Goal: Transaction & Acquisition: Purchase product/service

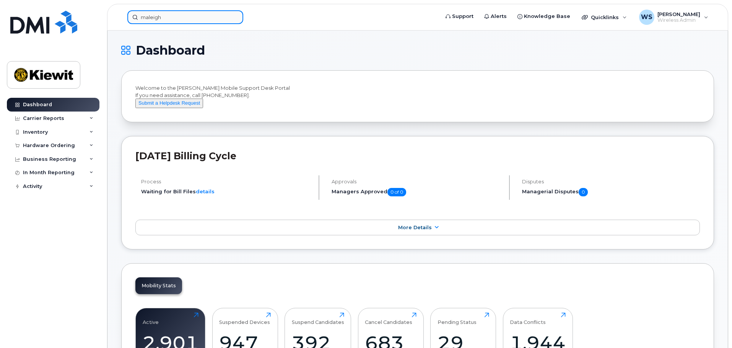
click at [187, 18] on input "maleigh" at bounding box center [185, 17] width 116 height 14
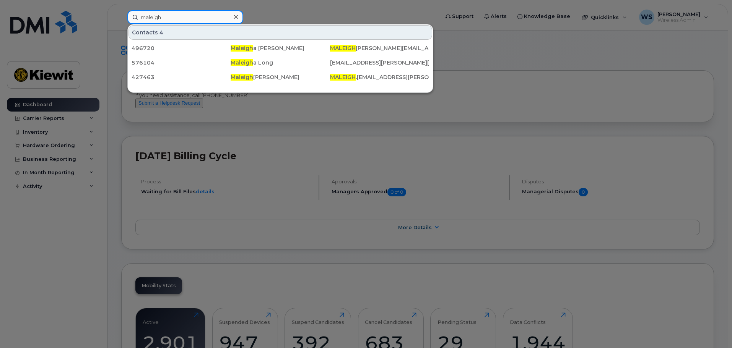
click at [187, 18] on input "maleigh" at bounding box center [185, 17] width 116 height 14
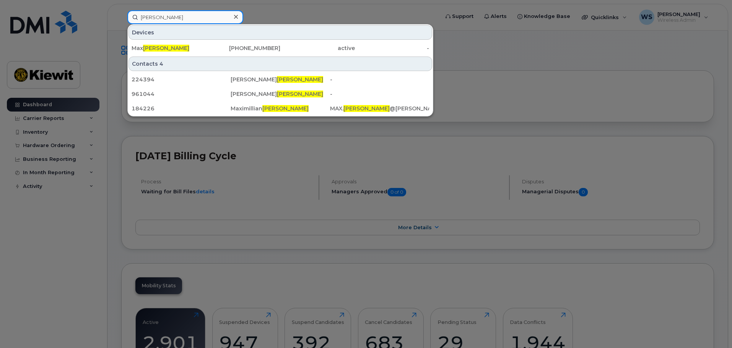
type input "frenette"
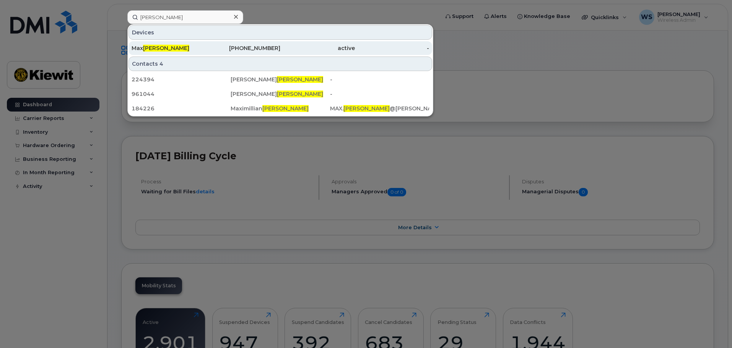
click at [156, 46] on span "Frenette" at bounding box center [166, 48] width 46 height 7
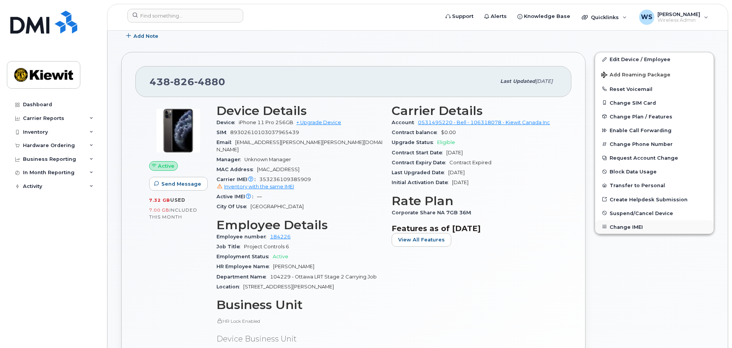
scroll to position [115, 0]
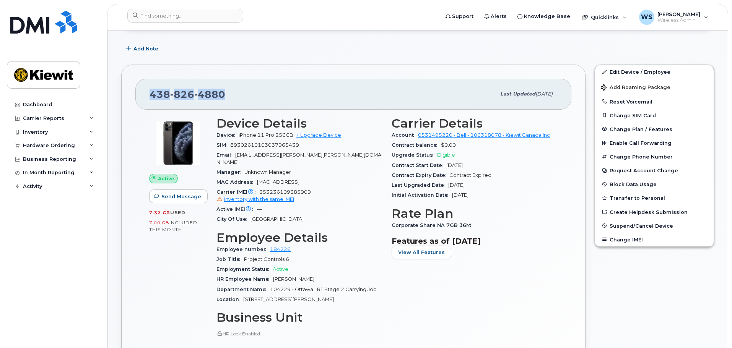
drag, startPoint x: 253, startPoint y: 97, endPoint x: 117, endPoint y: 95, distance: 135.8
click at [118, 93] on div "[PHONE_NUMBER] Last updated [DATE] Active Send Message 7.32 GB  used 7.00 GB  i…" at bounding box center [353, 274] width 473 height 429
copy span "[PHONE_NUMBER]"
click at [316, 135] on link "+ Upgrade Device" at bounding box center [318, 135] width 45 height 6
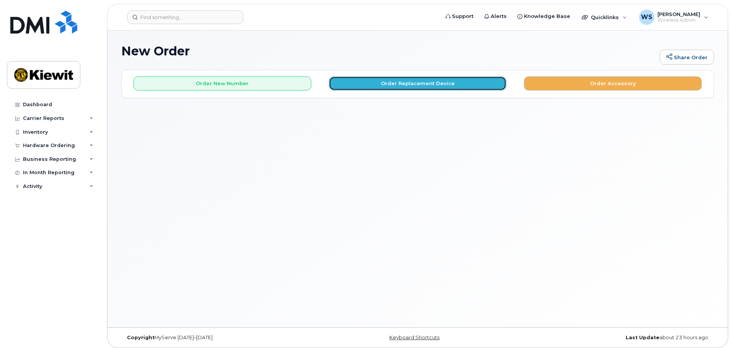
click at [398, 85] on button "Order Replacement Device" at bounding box center [418, 83] width 178 height 14
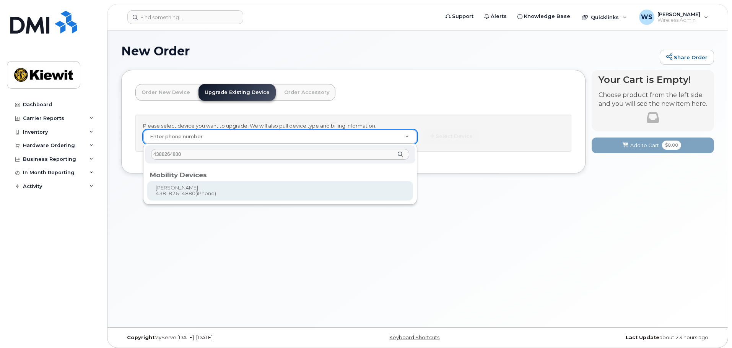
type input "4388264880"
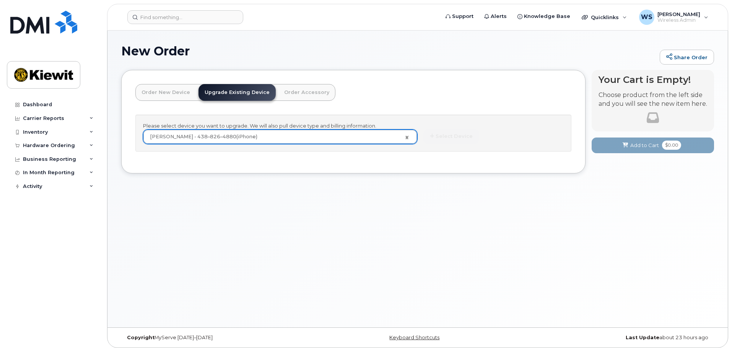
type input "179837"
click at [430, 136] on icon "button" at bounding box center [432, 136] width 4 height 5
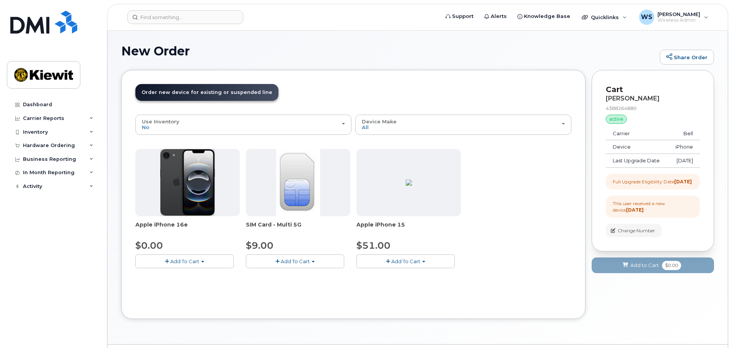
click at [178, 261] on span "Add To Cart" at bounding box center [184, 261] width 29 height 6
click at [521, 259] on div "Apple iPhone 16e $0.00 Add To Cart $0.00 - 3 year upgrade (128GB) SIM Card - Mu…" at bounding box center [353, 215] width 436 height 132
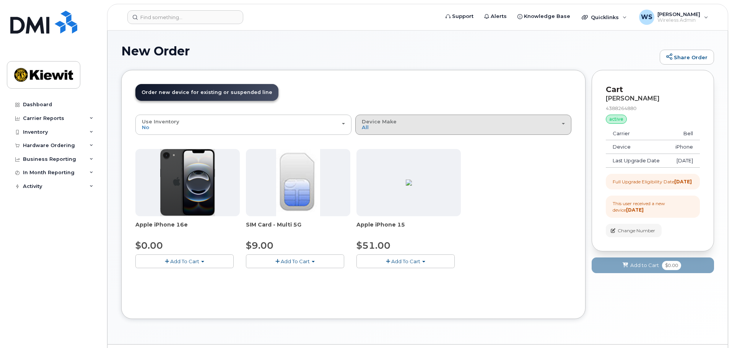
click at [510, 128] on div "Device Make All iPhone" at bounding box center [463, 125] width 203 height 12
click at [378, 162] on label "iPhone" at bounding box center [371, 158] width 28 height 9
click at [0, 0] on input "iPhone" at bounding box center [0, 0] width 0 height 0
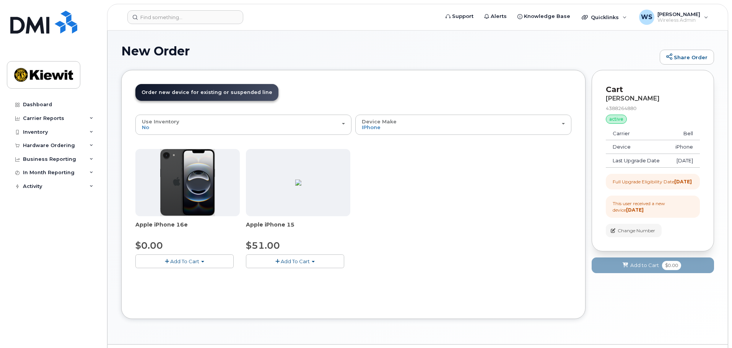
click at [310, 262] on button "Add To Cart" at bounding box center [295, 261] width 98 height 13
click at [418, 223] on div "Apple iPhone 16e $0.00 Add To Cart $0.00 - 3 year upgrade (128GB) Apple iPhone …" at bounding box center [353, 215] width 436 height 132
